Goal: Task Accomplishment & Management: Manage account settings

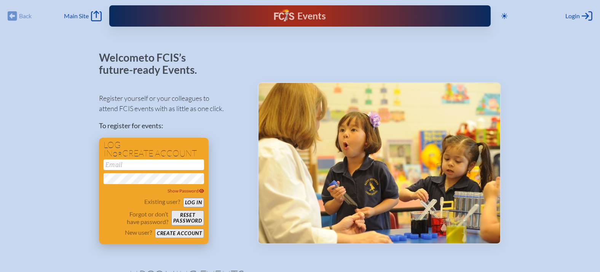
type input "[EMAIL_ADDRESS][DOMAIN_NAME]"
click at [193, 202] on button "Log in" at bounding box center [193, 203] width 21 height 10
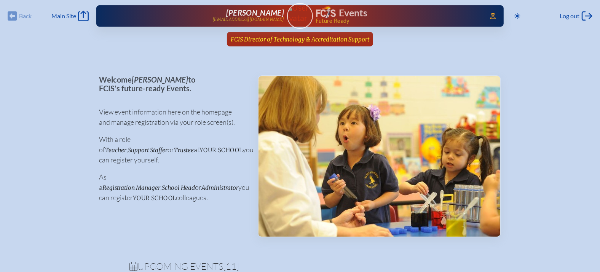
click at [347, 41] on span "FCIS Director of Technology & Accreditation Support" at bounding box center [300, 39] width 138 height 7
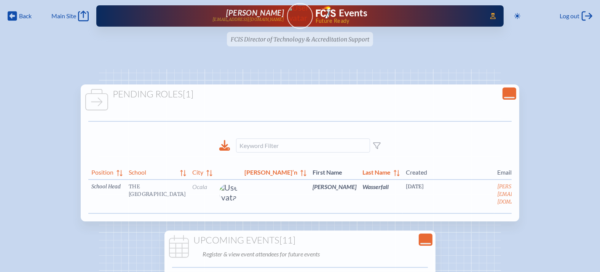
scroll to position [0, 25]
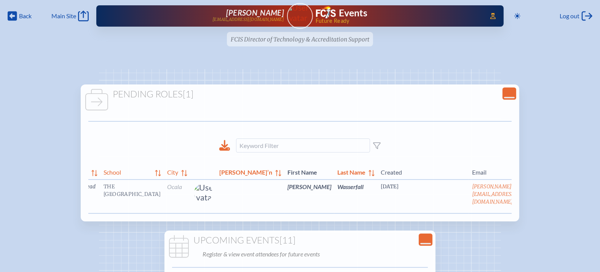
click at [522, 194] on link "edit Person’s Details" at bounding box center [534, 198] width 25 height 24
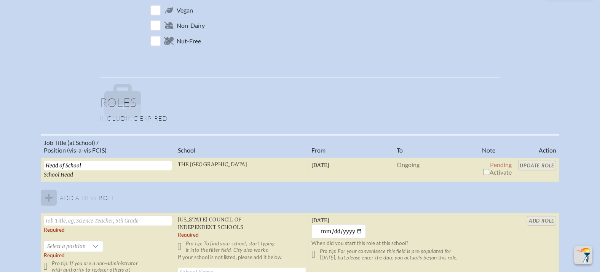
scroll to position [596, 0]
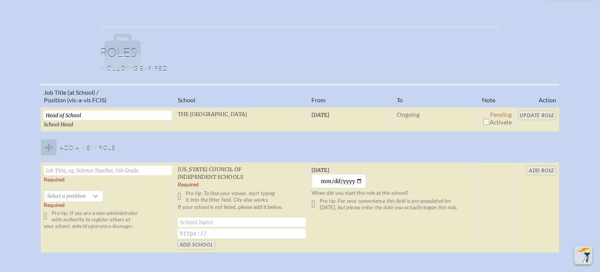
click at [533, 114] on table "Job Title (at School) / Position (vis-a-vis FCIS) School From To Note Action He…" at bounding box center [300, 168] width 519 height 169
click at [484, 123] on input "checkbox" at bounding box center [486, 122] width 6 height 6
checkbox input "true"
click at [544, 117] on input "Update Role" at bounding box center [537, 116] width 38 height 10
